Goal: Information Seeking & Learning: Learn about a topic

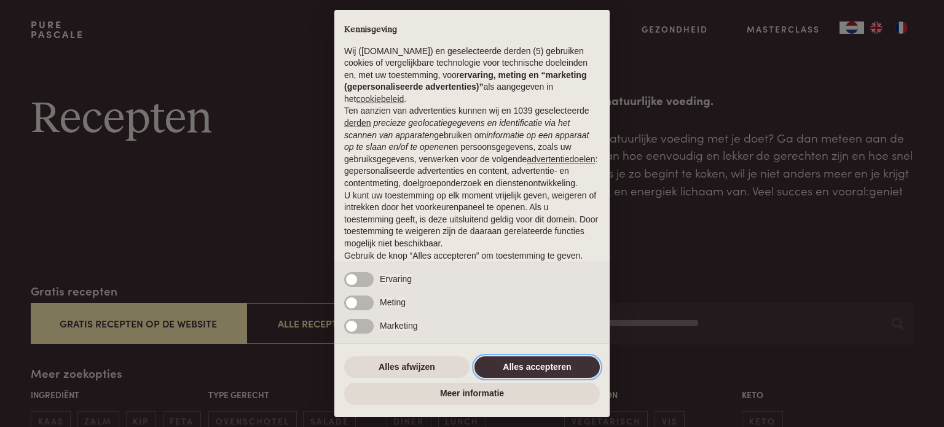
click at [517, 365] on button "Alles accepteren" at bounding box center [536, 367] width 125 height 22
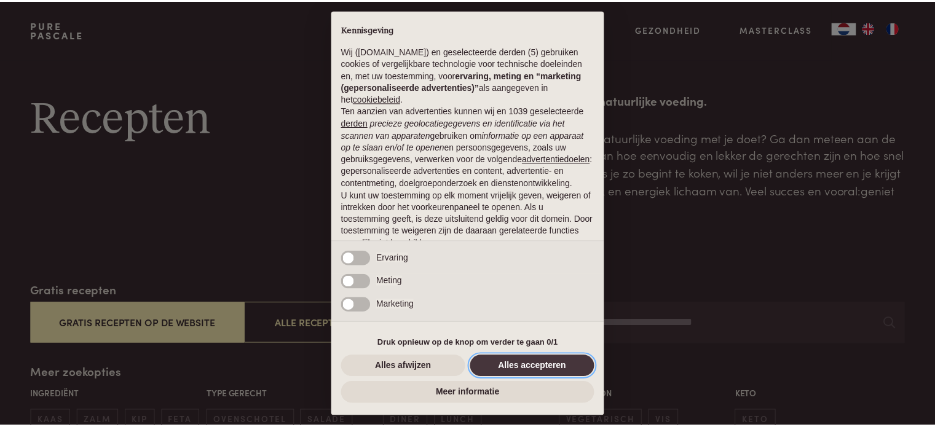
scroll to position [66, 0]
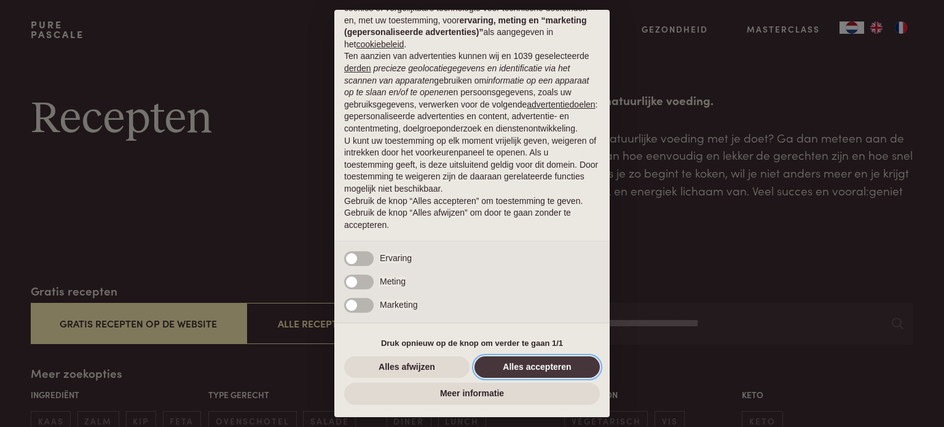
click at [515, 372] on button "Alles accepteren" at bounding box center [536, 367] width 125 height 22
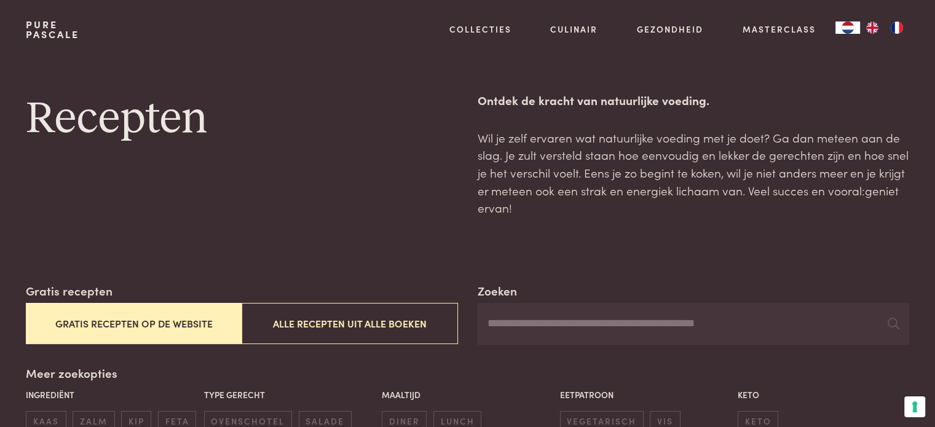
click at [141, 291] on div "Gratis recepten Gratis recepten op de website Alle recepten uit alle boeken" at bounding box center [241, 313] width 431 height 63
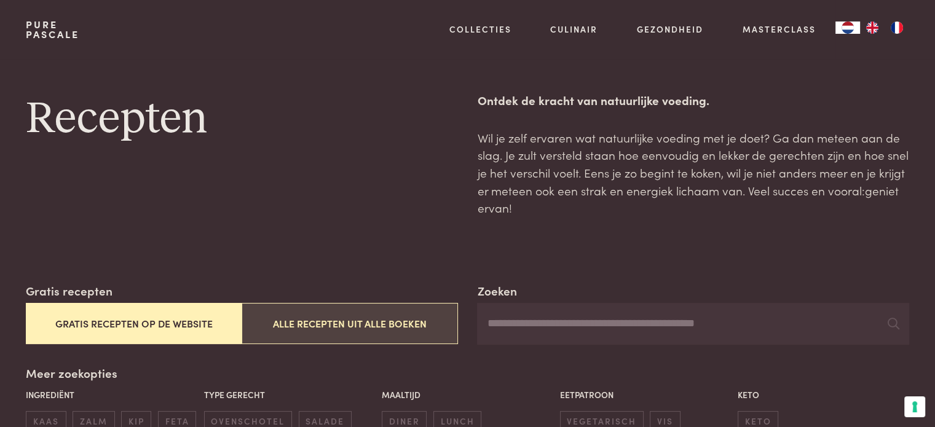
click at [341, 332] on button "Alle recepten uit alle boeken" at bounding box center [350, 323] width 216 height 41
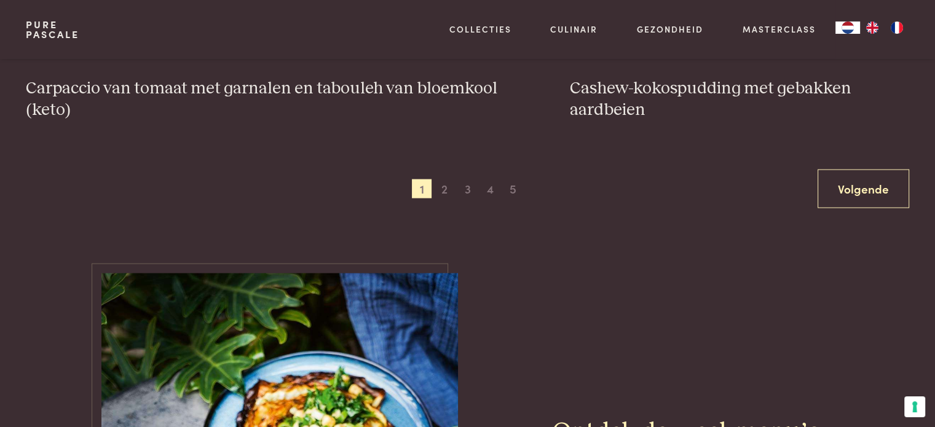
scroll to position [2495, 0]
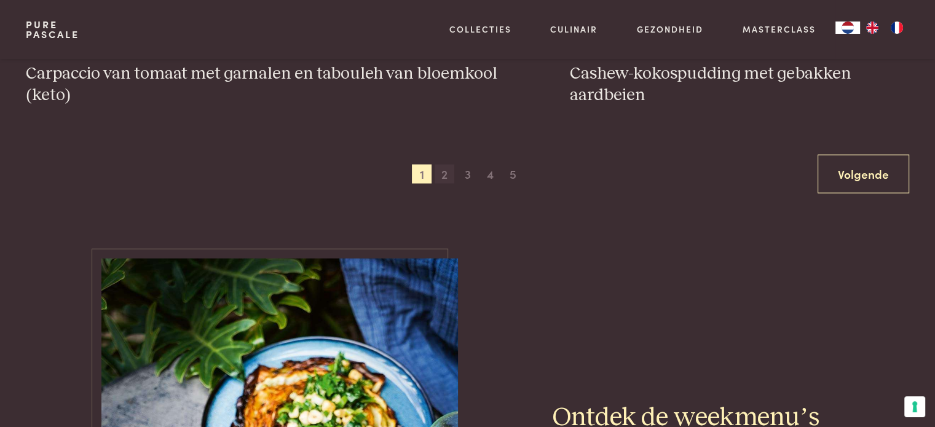
click at [450, 169] on span "2" at bounding box center [445, 175] width 20 height 20
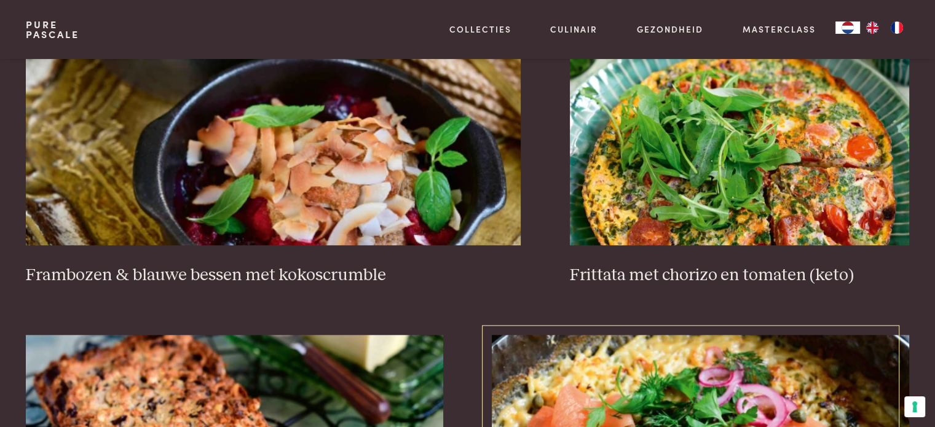
scroll to position [1204, 0]
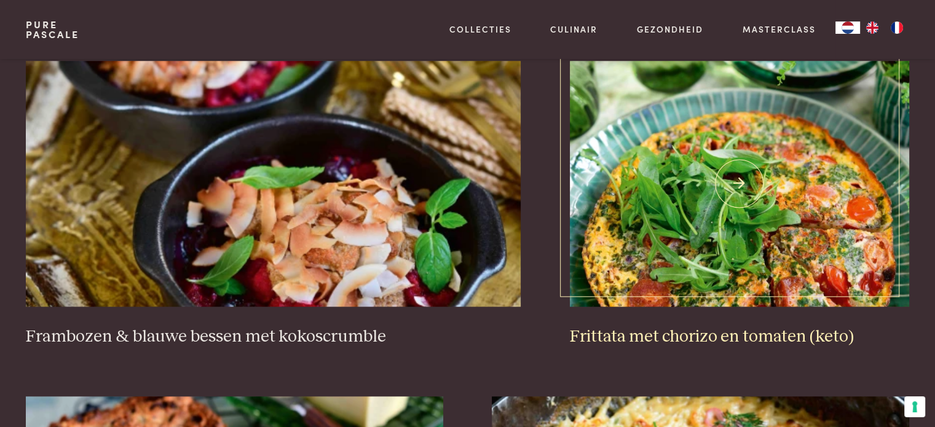
click at [669, 296] on img at bounding box center [739, 184] width 339 height 246
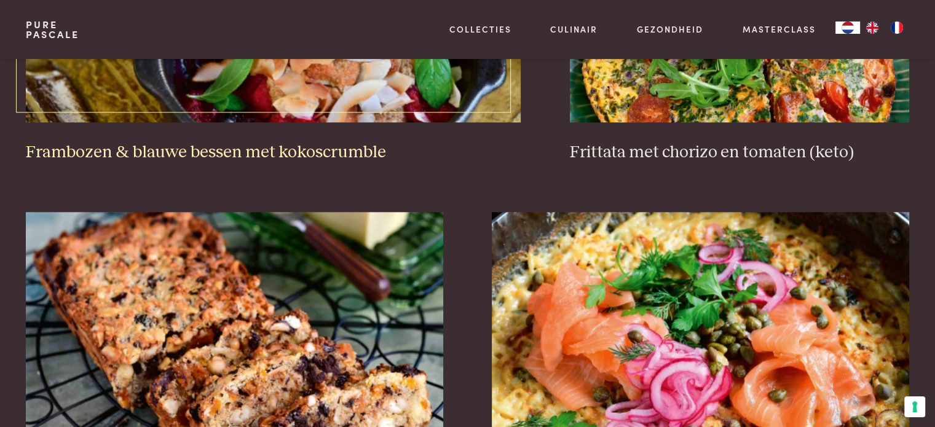
scroll to position [1573, 0]
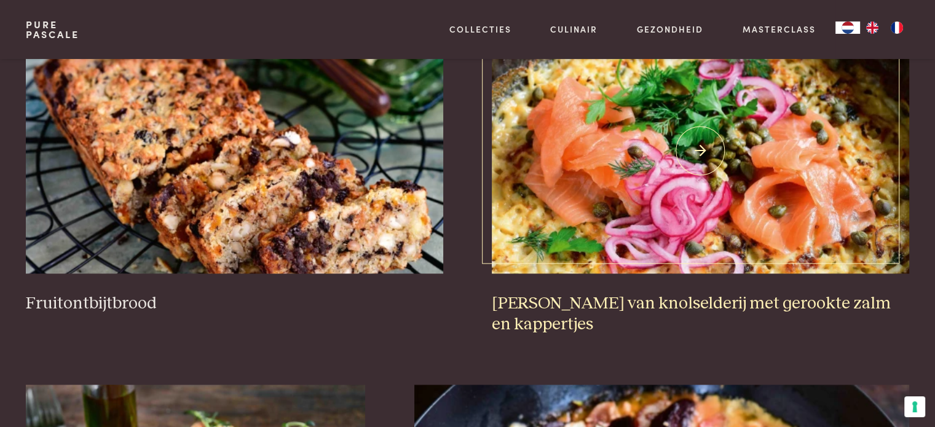
click at [596, 203] on img at bounding box center [700, 151] width 417 height 246
click at [715, 148] on img at bounding box center [700, 151] width 417 height 246
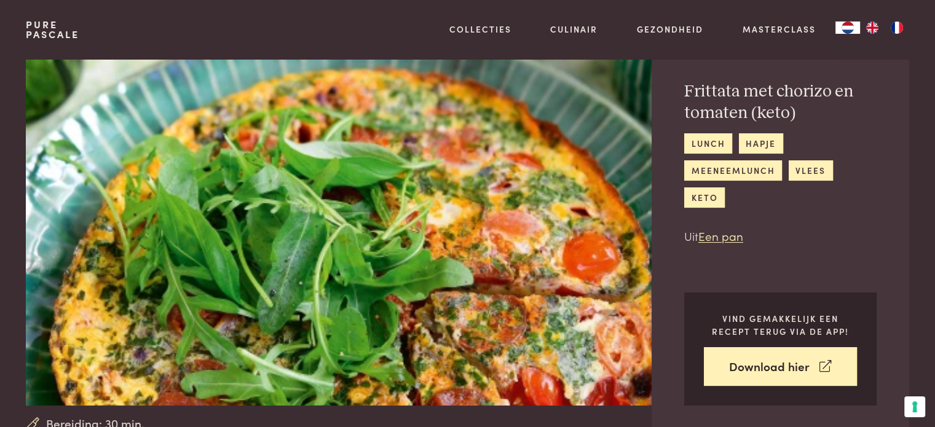
scroll to position [61, 0]
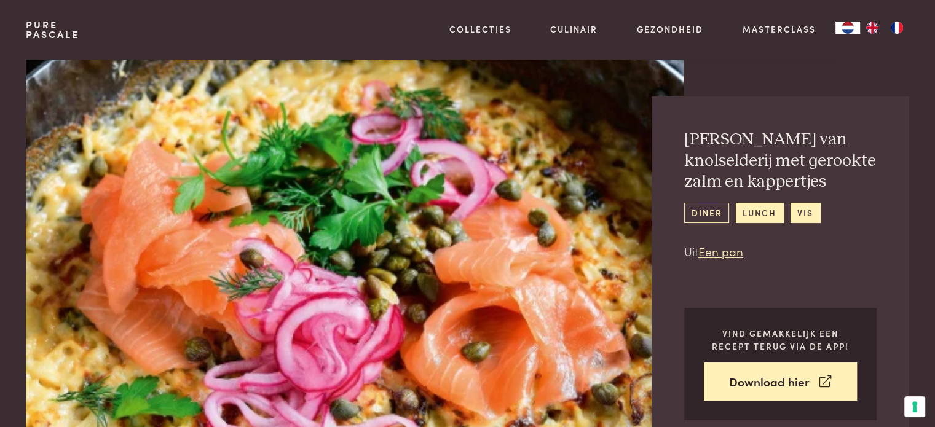
click at [707, 205] on link "diner" at bounding box center [706, 213] width 45 height 20
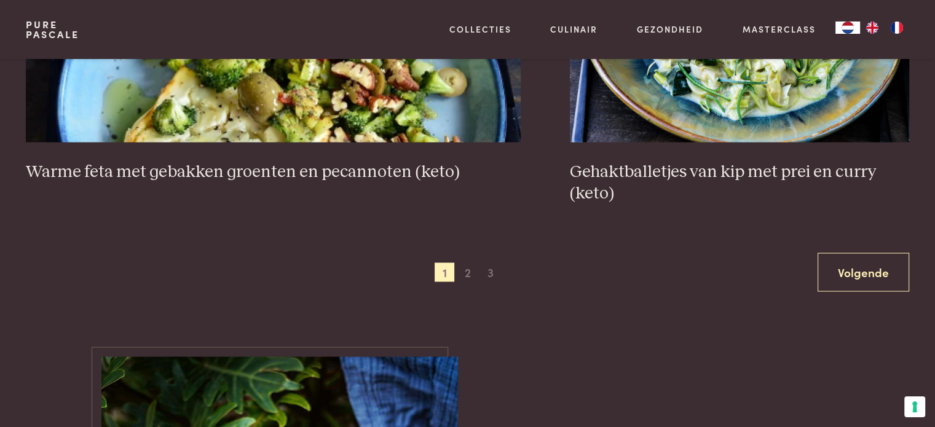
scroll to position [2397, 0]
click at [470, 263] on span "2" at bounding box center [468, 272] width 20 height 20
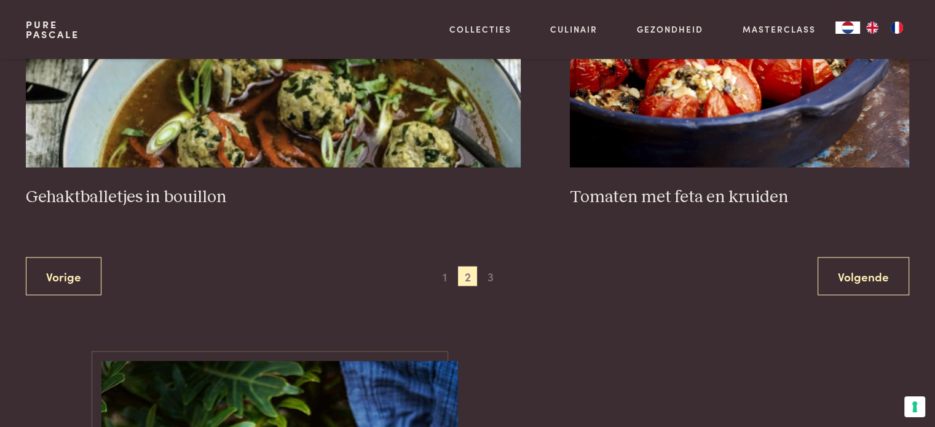
scroll to position [2372, 0]
click at [489, 267] on span "3" at bounding box center [491, 276] width 20 height 20
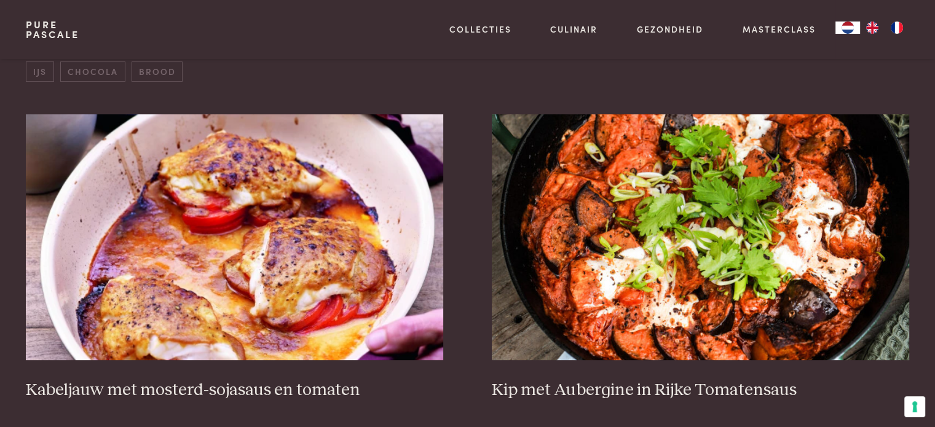
scroll to position [466, 0]
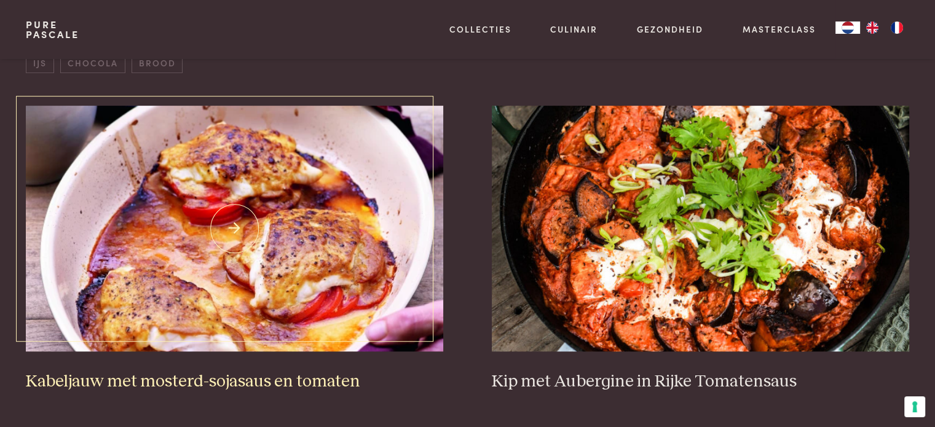
click at [399, 281] on img at bounding box center [234, 229] width 417 height 246
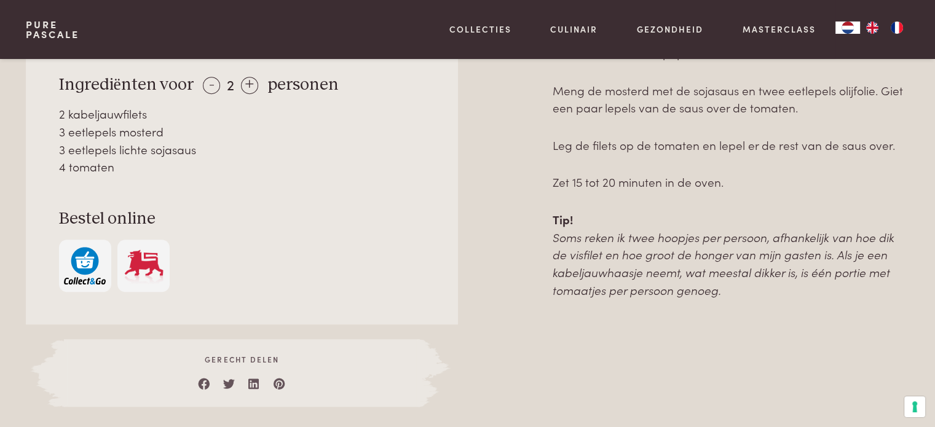
scroll to position [714, 0]
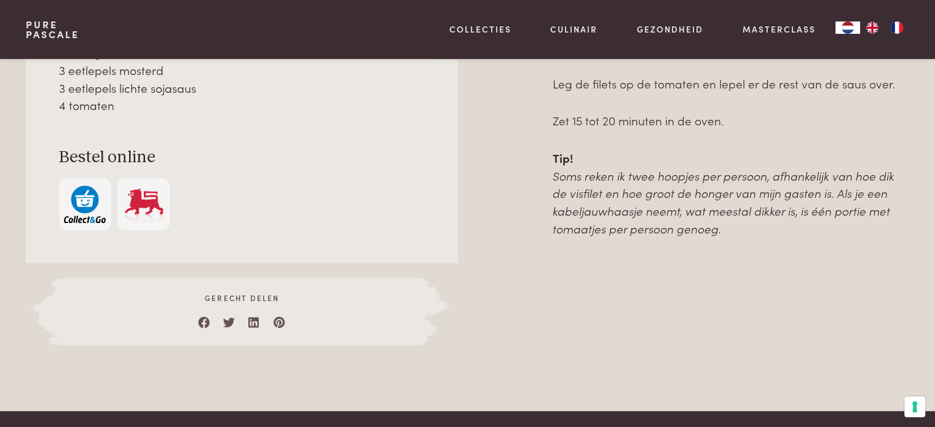
click at [88, 191] on img "button" at bounding box center [85, 204] width 42 height 37
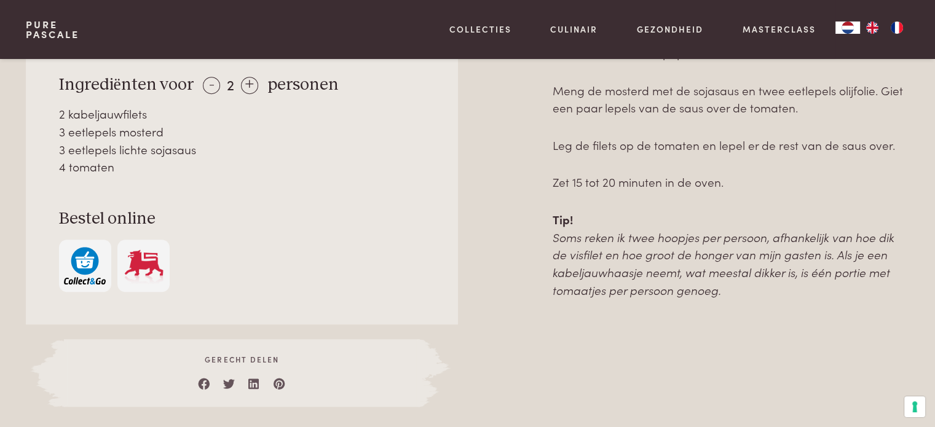
scroll to position [591, 0]
